Goal: Navigation & Orientation: Go to known website

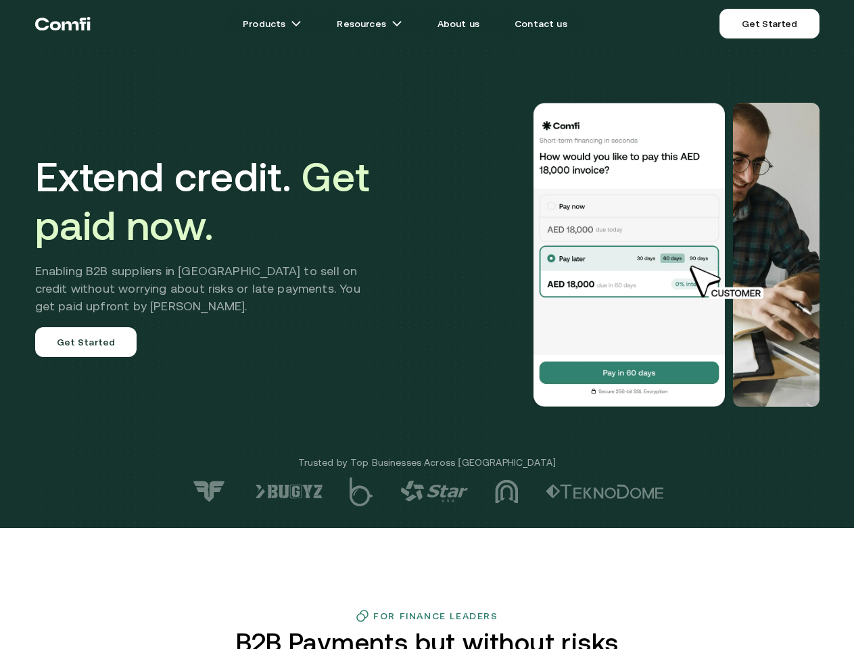
click at [426, 324] on div at bounding box center [608, 255] width 422 height 304
